Goal: Check status: Check status

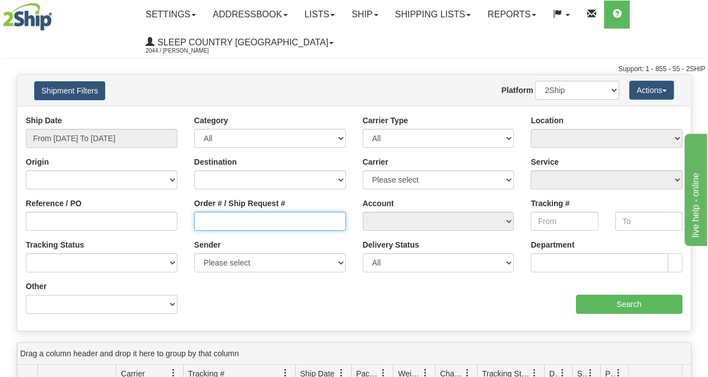
click at [249, 218] on input "Order # / Ship Request #" at bounding box center [270, 221] width 152 height 19
paste input "9000I062873"
type input "9000I062873"
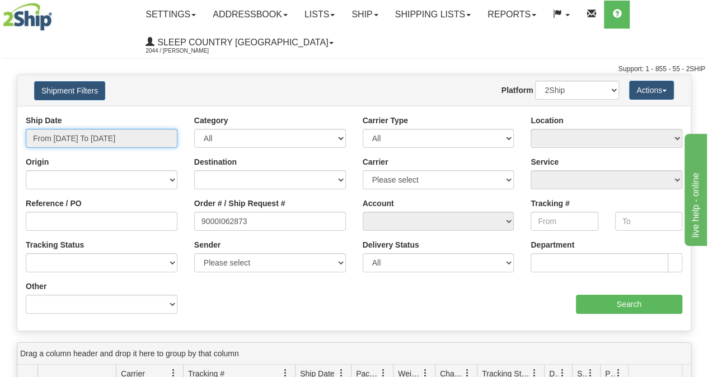
click at [128, 142] on input "From [DATE] To [DATE]" at bounding box center [102, 138] width 152 height 19
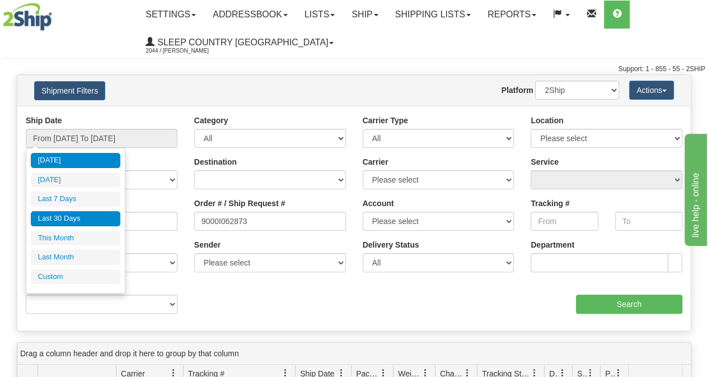
click at [90, 221] on li "Last 30 Days" at bounding box center [76, 218] width 90 height 15
type input "From [DATE] To [DATE]"
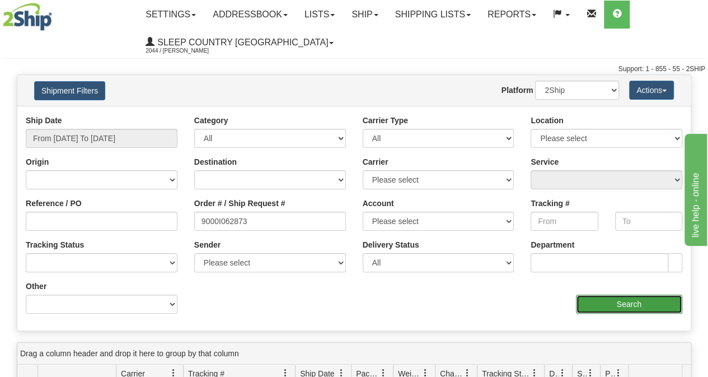
click at [660, 302] on input "Search" at bounding box center [629, 304] width 107 height 19
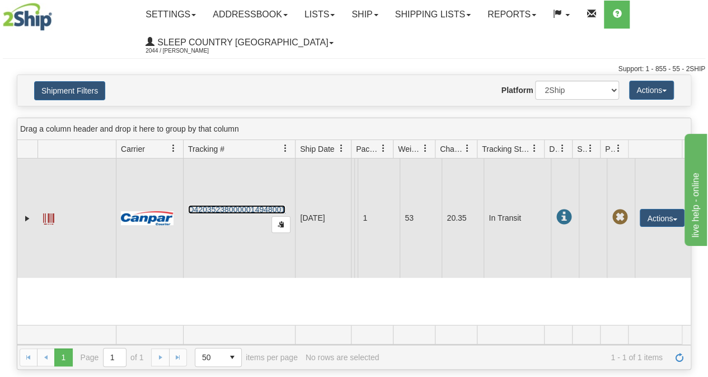
click at [260, 214] on link "D420352380000014948001" at bounding box center [236, 209] width 97 height 9
